Goal: Task Accomplishment & Management: Manage account settings

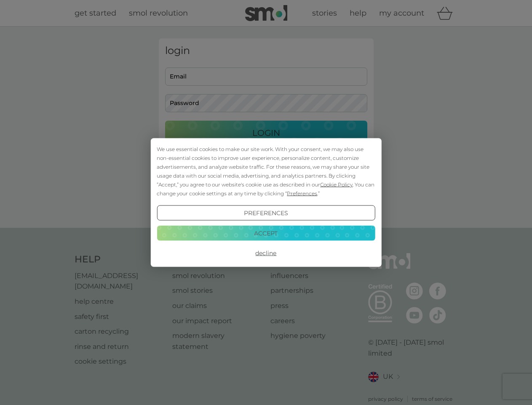
click at [337, 184] on span "Cookie Policy" at bounding box center [336, 184] width 32 height 6
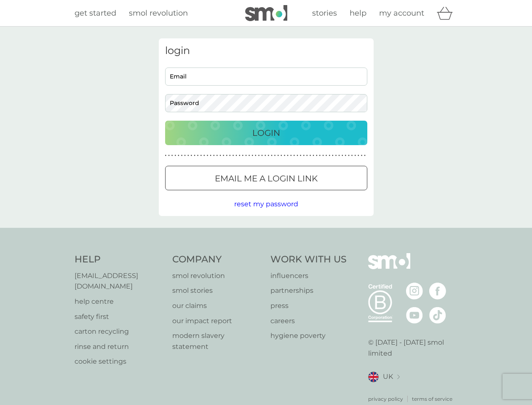
click at [301, 193] on div "login Email Password Login ● ● ● ● ● ● ● ● ● ● ● ● ● ● ● ● ● ● ● ● ● ● ● ● ● ● …" at bounding box center [266, 126] width 215 height 177
click at [266, 213] on div "login Email Password Login ● ● ● ● ● ● ● ● ● ● ● ● ● ● ● ● ● ● ● ● ● ● ● ● ● ● …" at bounding box center [266, 126] width 215 height 177
click at [266, 253] on div "Help [EMAIL_ADDRESS][DOMAIN_NAME] help centre safety first carton recycling rin…" at bounding box center [266, 328] width 383 height 150
click at [266, 233] on div "Help [EMAIL_ADDRESS][DOMAIN_NAME] help centre safety first carton recycling rin…" at bounding box center [266, 328] width 532 height 200
